Goal: Task Accomplishment & Management: Manage account settings

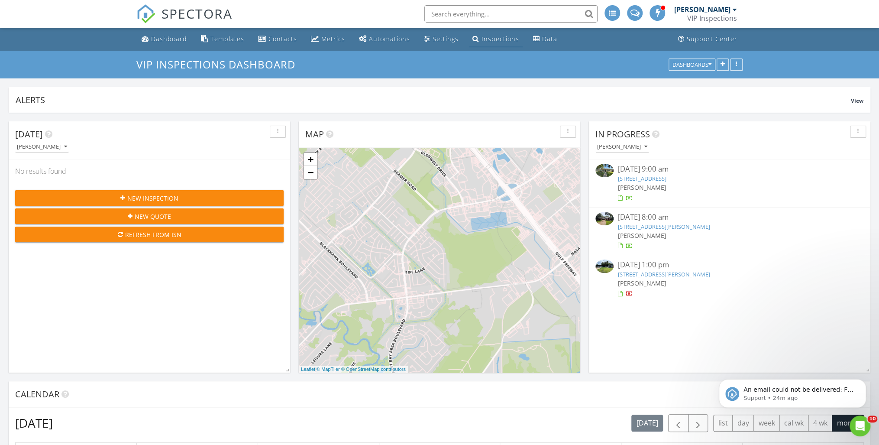
click at [487, 41] on div "Inspections" at bounding box center [501, 39] width 38 height 8
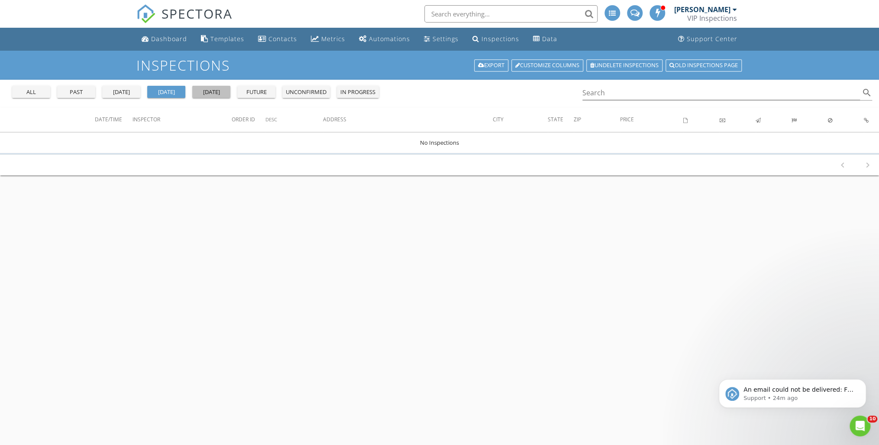
click at [212, 92] on div "tomorrow" at bounding box center [211, 92] width 31 height 9
click at [123, 92] on div "yesterday" at bounding box center [121, 92] width 31 height 9
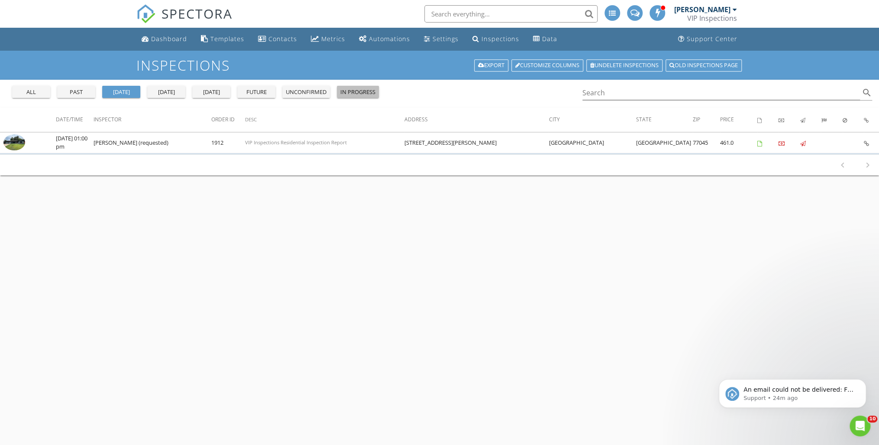
click at [368, 88] on div "in progress" at bounding box center [357, 92] width 35 height 9
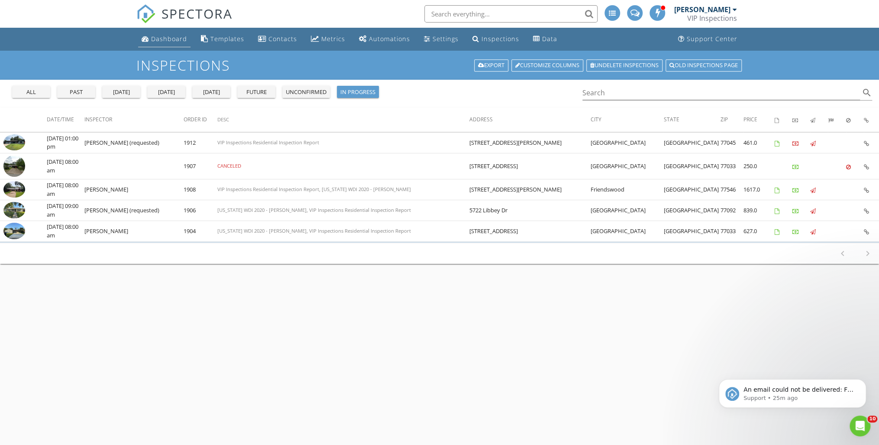
click at [155, 39] on div "Dashboard" at bounding box center [169, 39] width 36 height 8
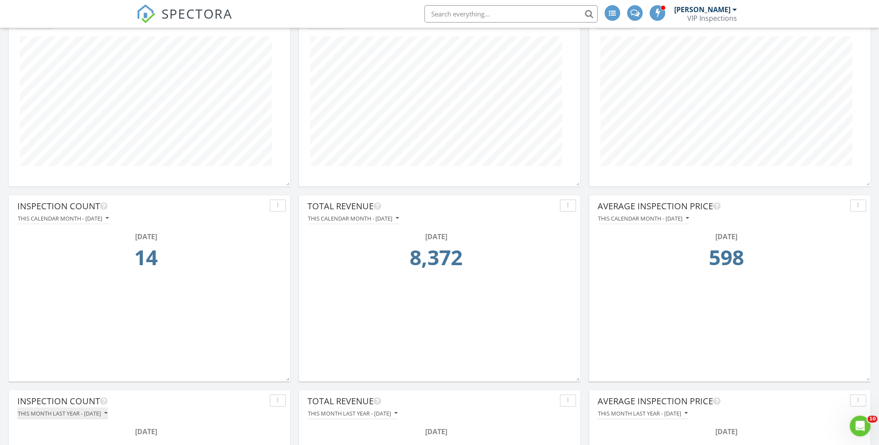
click at [88, 415] on div "This month last year - [DATE]" at bounding box center [63, 413] width 90 height 6
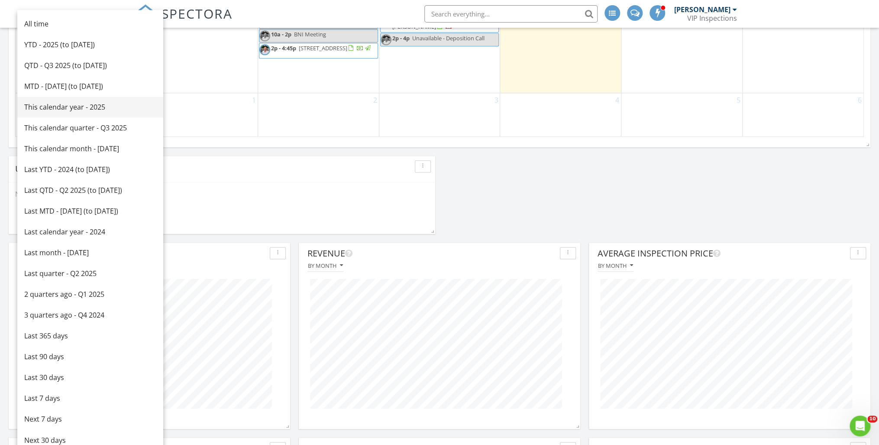
click at [87, 109] on div "This calendar year - 2025" at bounding box center [90, 107] width 132 height 10
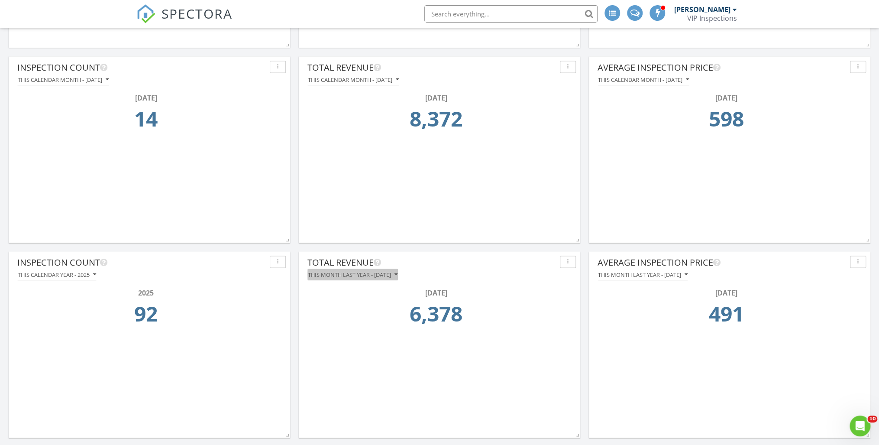
click at [387, 277] on div "This month last year - [DATE]" at bounding box center [353, 274] width 90 height 6
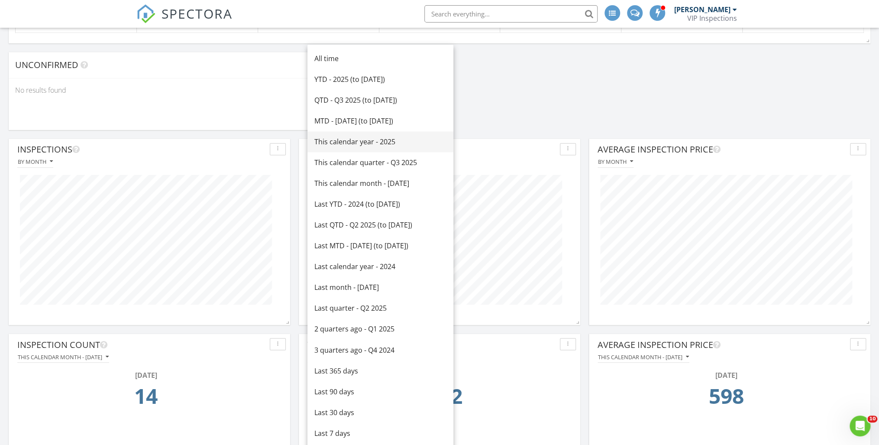
click at [389, 141] on div "This calendar year - 2025" at bounding box center [380, 141] width 132 height 10
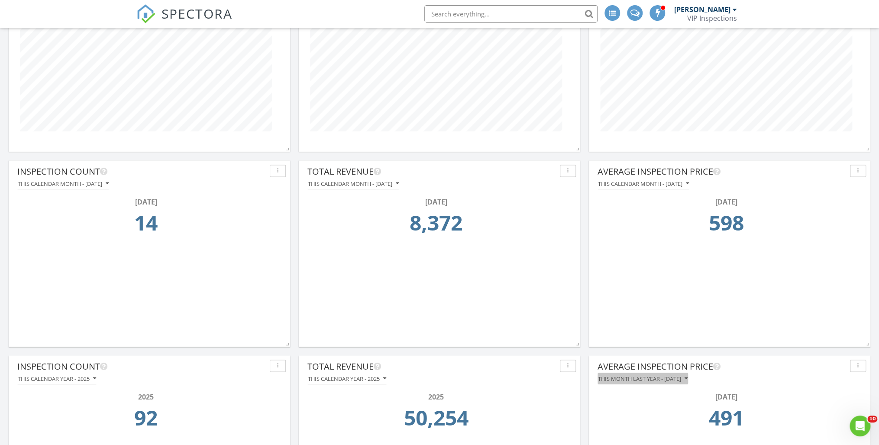
click at [676, 379] on div "This month last year - [DATE]" at bounding box center [643, 378] width 90 height 6
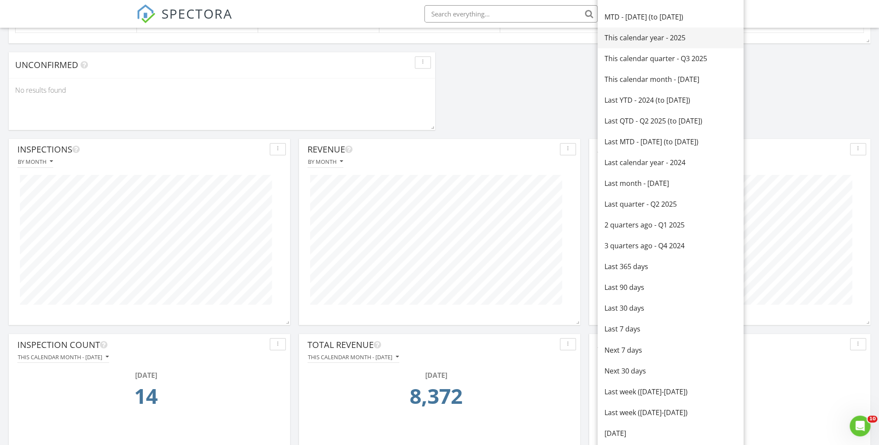
click at [646, 34] on div "This calendar year - 2025" at bounding box center [671, 37] width 132 height 10
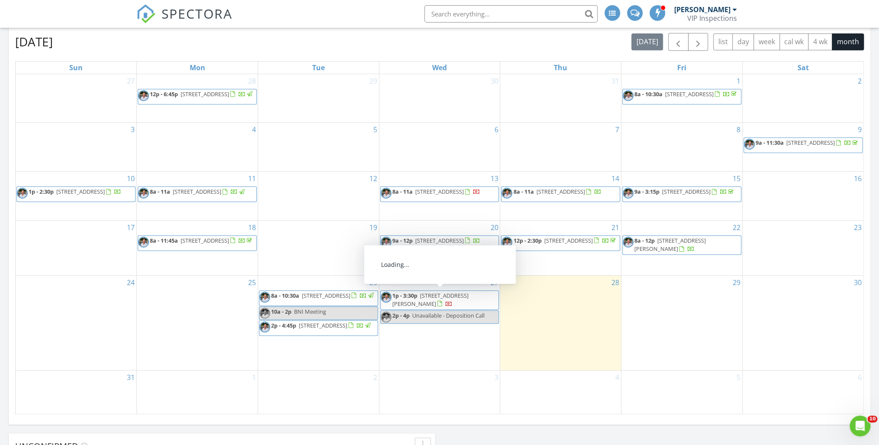
drag, startPoint x: 501, startPoint y: 301, endPoint x: 445, endPoint y: 293, distance: 56.0
click at [445, 293] on span "4310 Jorns St, Houston 77045" at bounding box center [430, 299] width 76 height 16
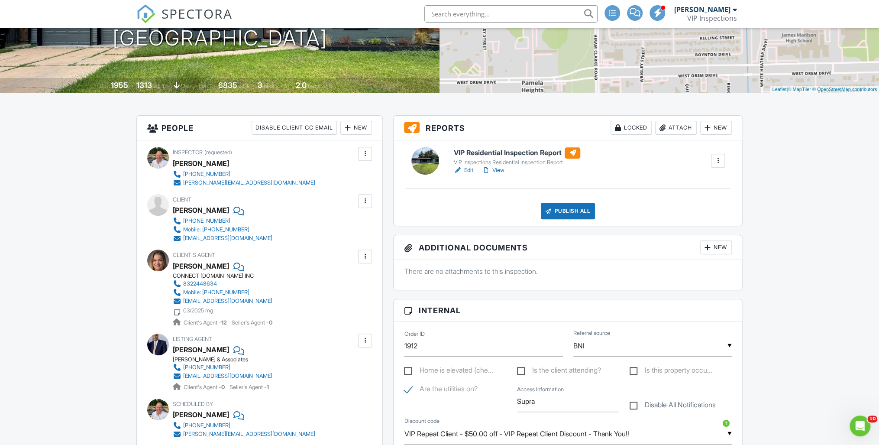
scroll to position [104, 0]
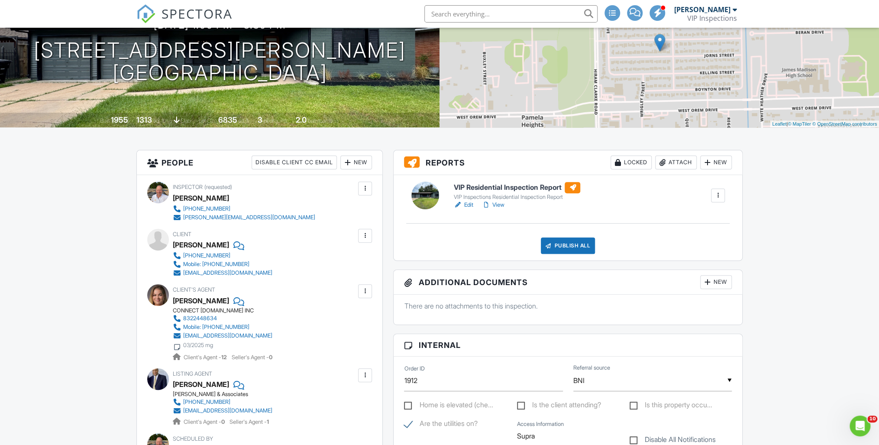
click at [471, 204] on link "Edit" at bounding box center [462, 205] width 19 height 9
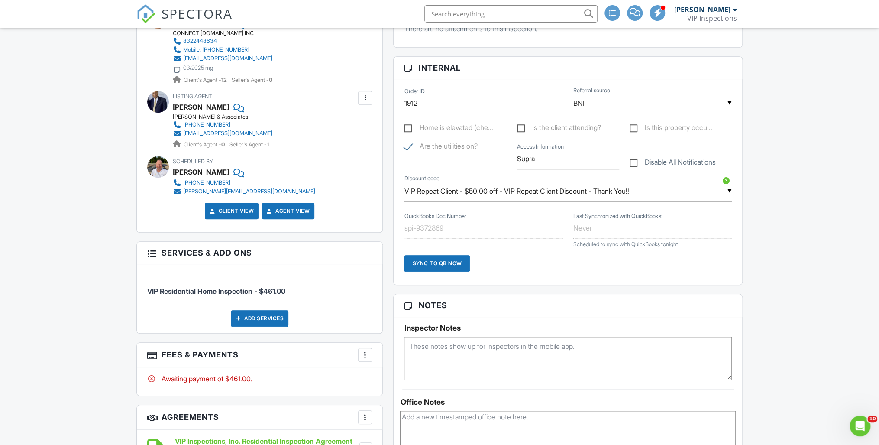
scroll to position [173, 0]
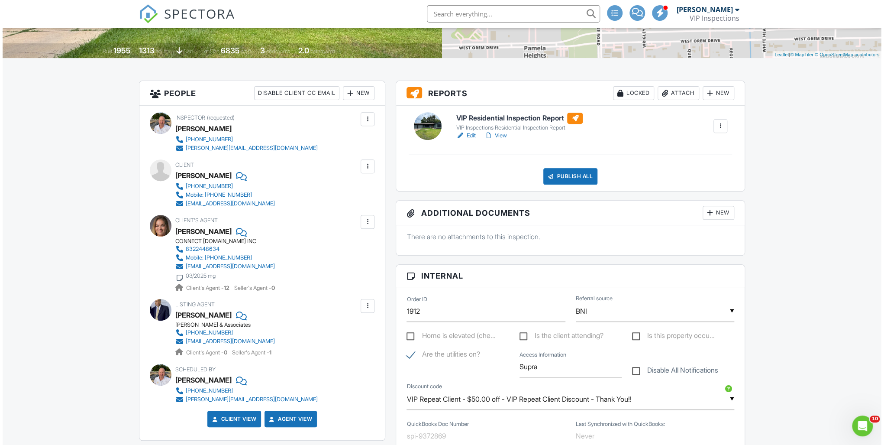
scroll to position [0, 0]
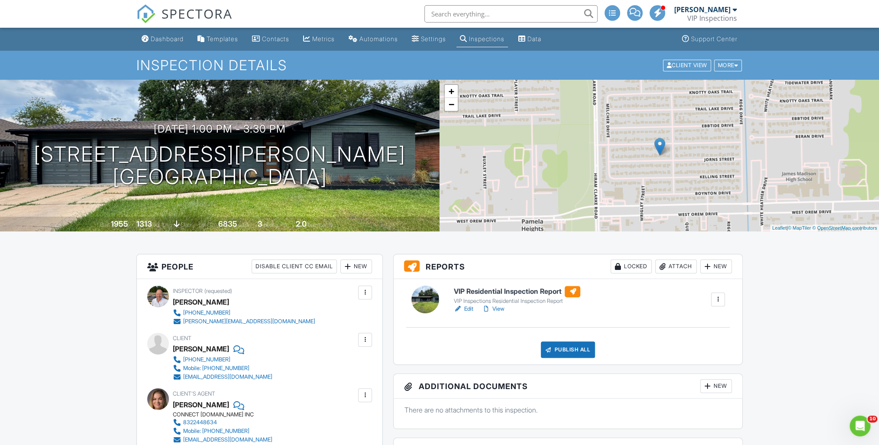
click at [576, 346] on div "Publish All" at bounding box center [568, 349] width 54 height 16
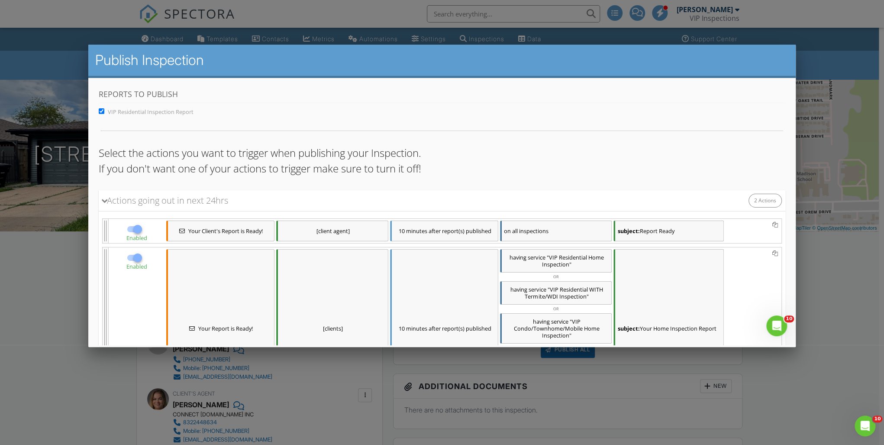
scroll to position [121, 0]
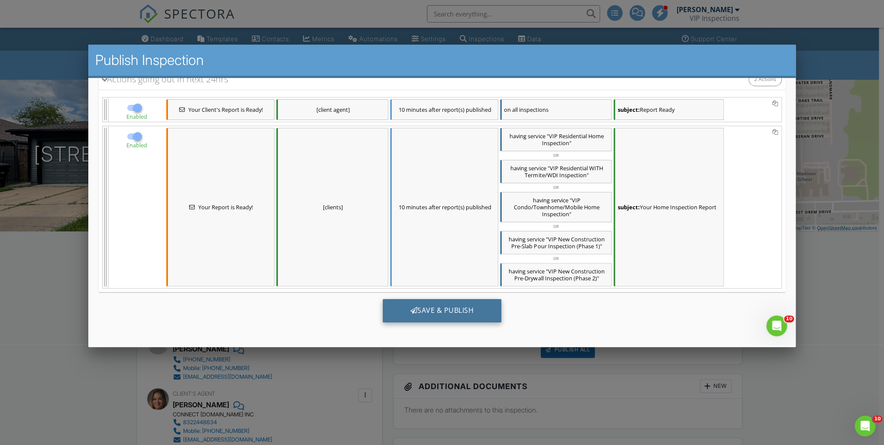
click at [423, 307] on div "Save & Publish" at bounding box center [442, 309] width 119 height 23
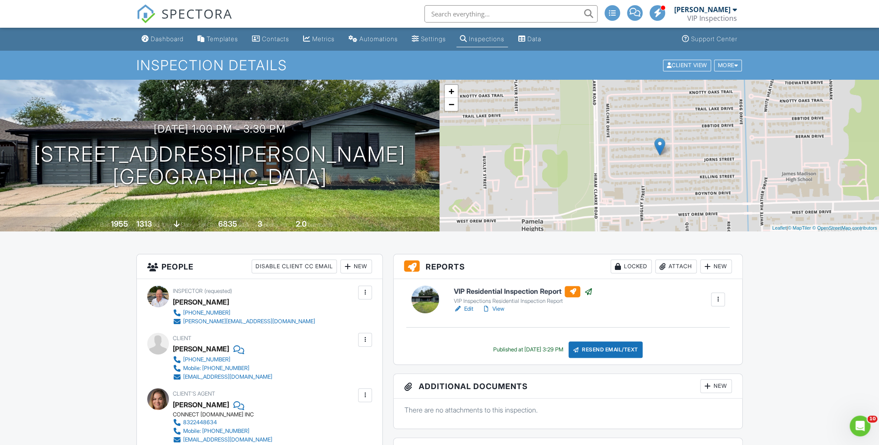
click at [503, 311] on link "View" at bounding box center [493, 308] width 23 height 9
